Goal: Find specific page/section: Find specific page/section

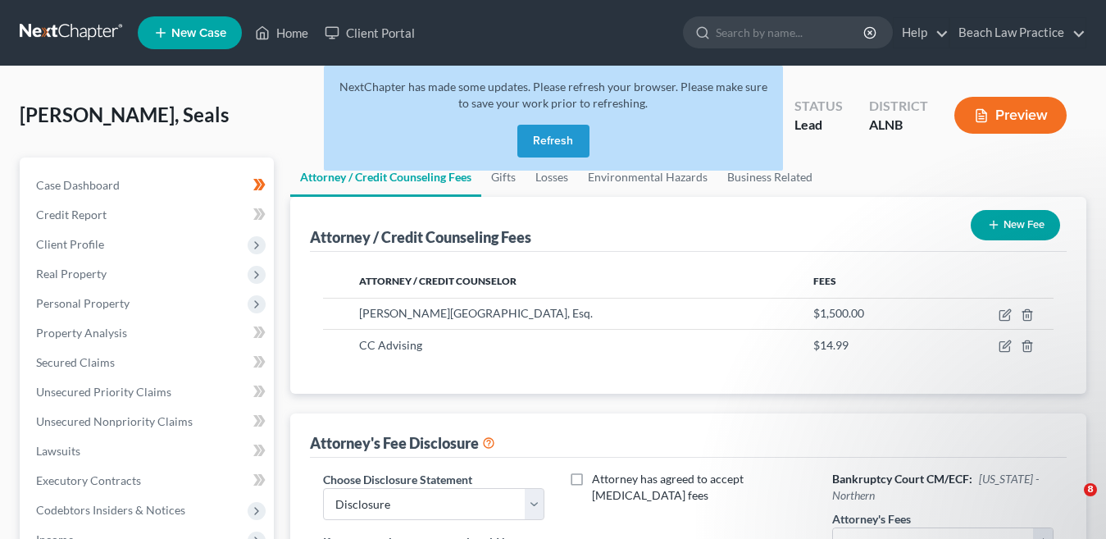
select select "0"
click at [290, 33] on link "Home" at bounding box center [282, 33] width 70 height 30
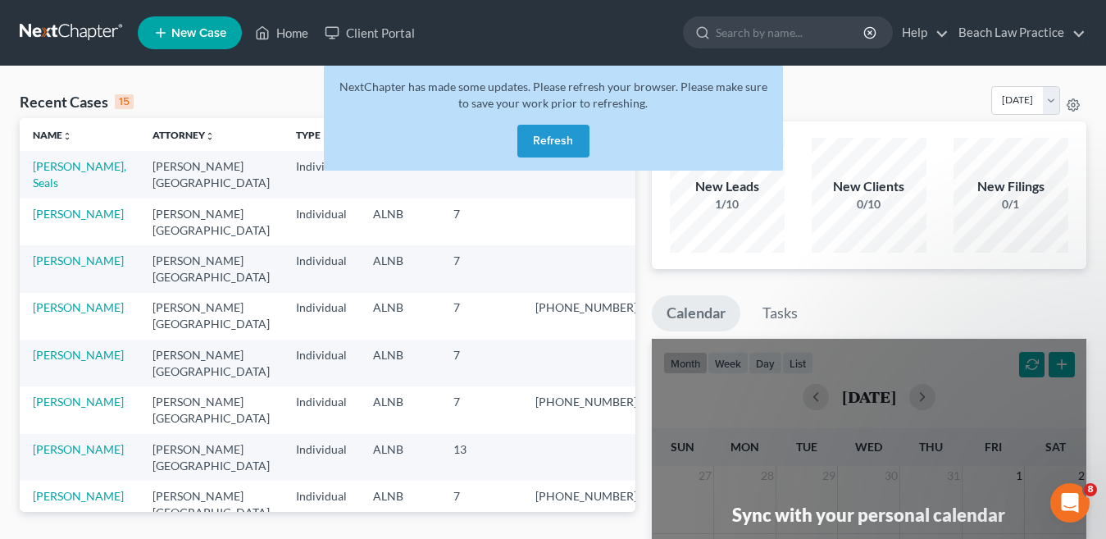
click at [554, 143] on button "Refresh" at bounding box center [553, 141] width 72 height 33
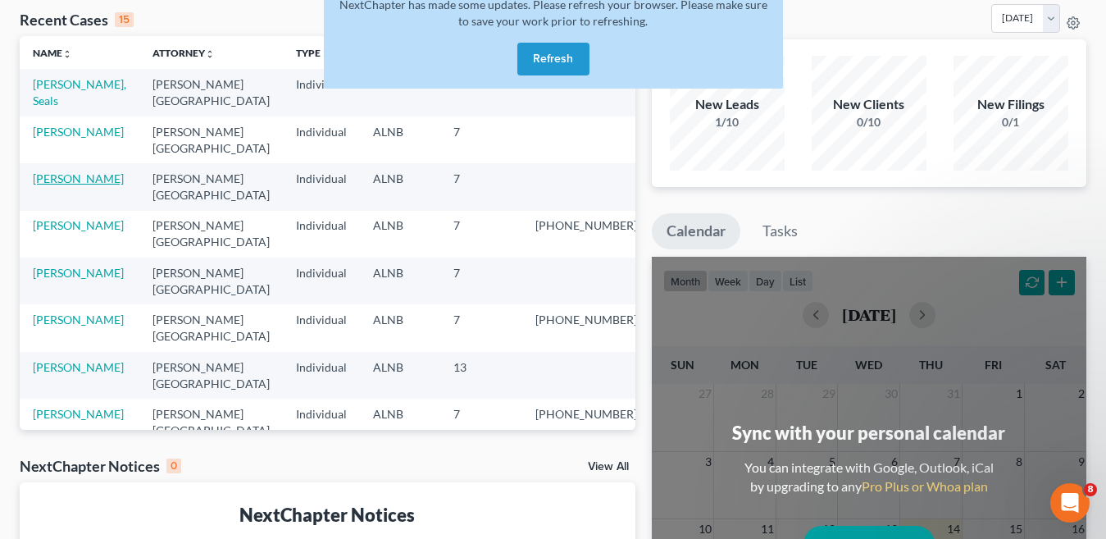
click at [75, 178] on link "[PERSON_NAME]" at bounding box center [78, 178] width 91 height 14
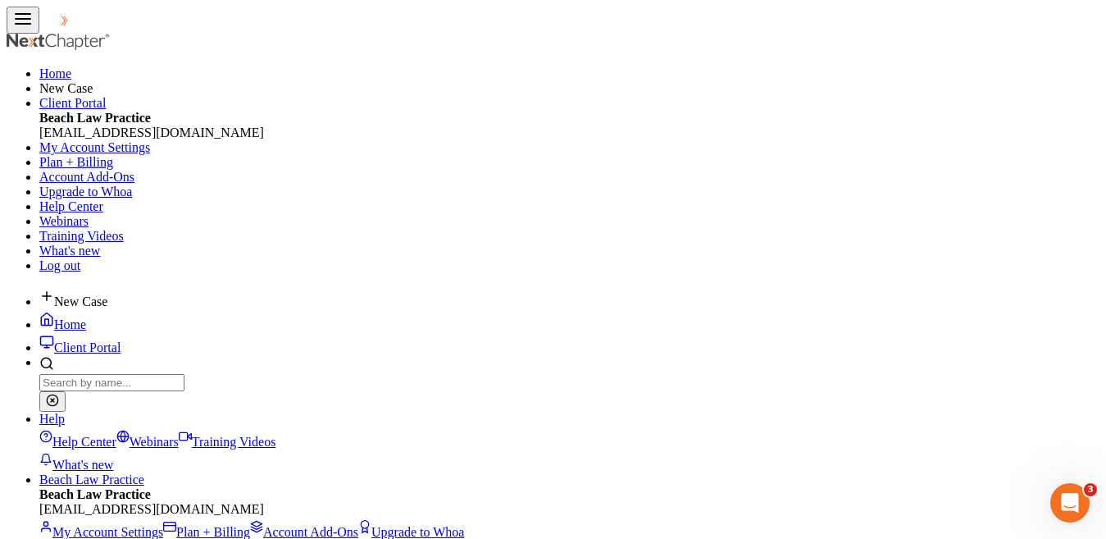
drag, startPoint x: 114, startPoint y: 248, endPoint x: 133, endPoint y: 250, distance: 18.9
